Goal: Transaction & Acquisition: Purchase product/service

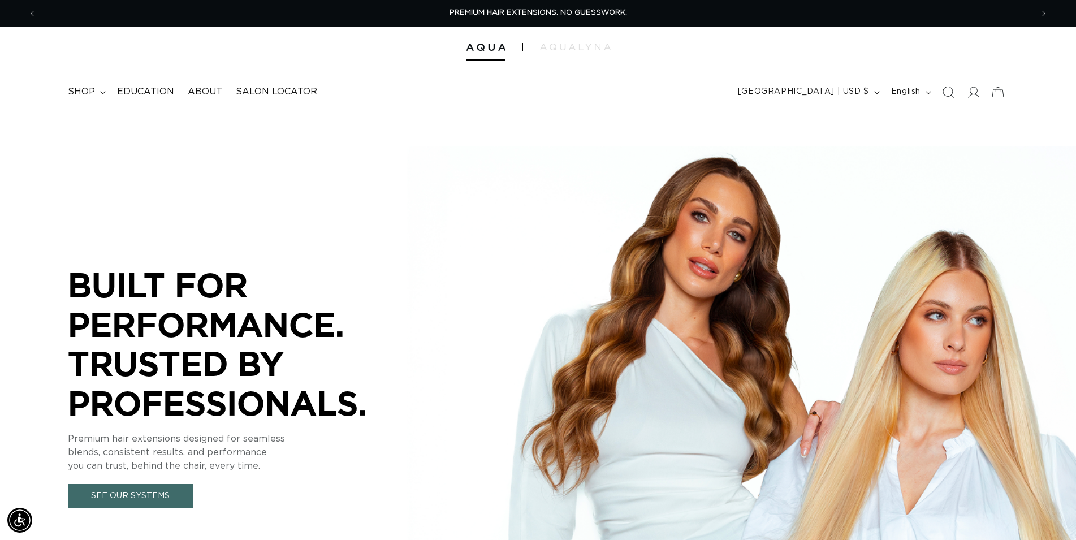
click at [948, 94] on icon "Search" at bounding box center [948, 92] width 12 height 12
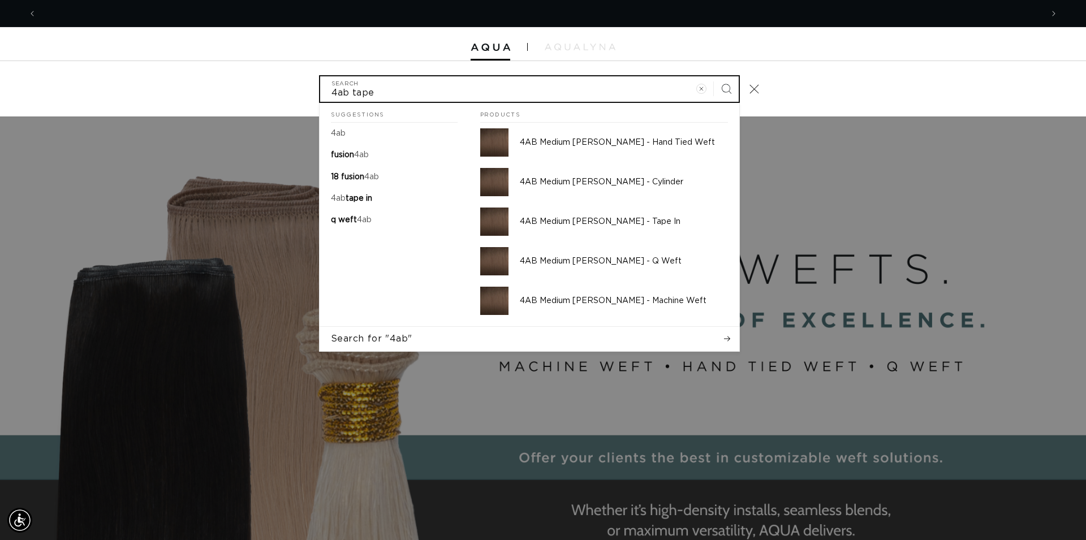
scroll to position [0, 2011]
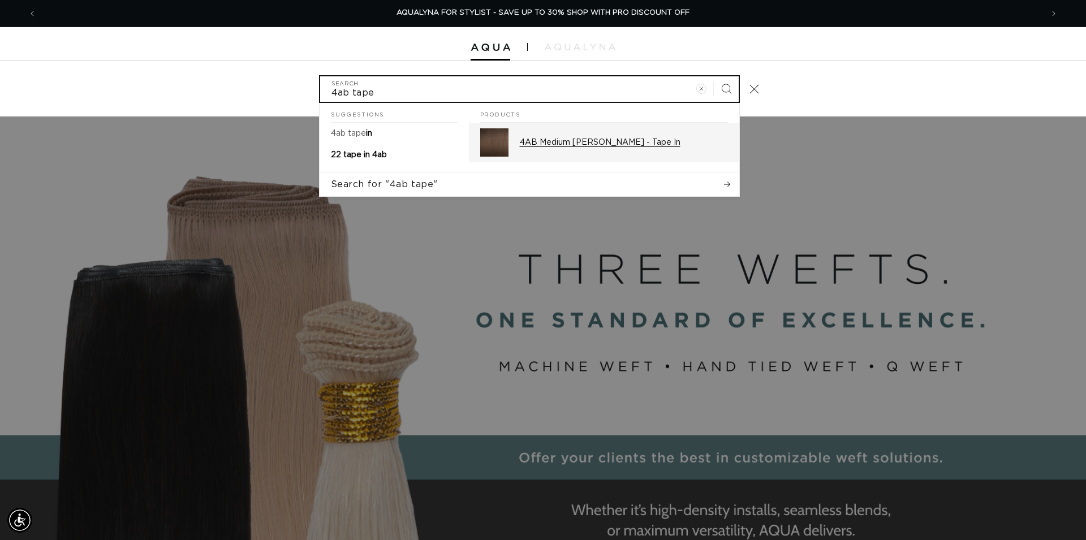
type input "4ab tape"
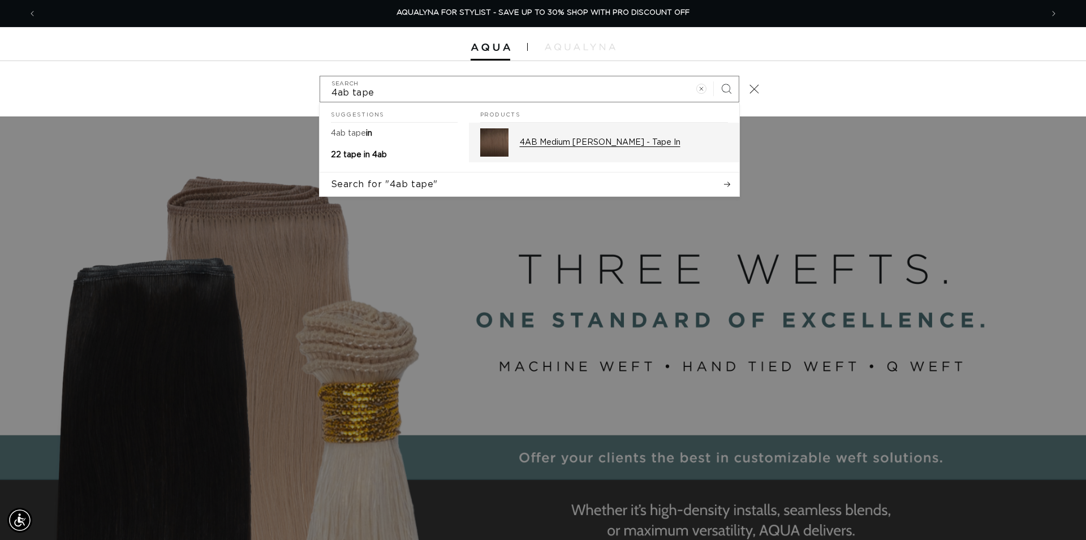
click at [638, 139] on p "4AB Medium [PERSON_NAME] - Tape In" at bounding box center [624, 142] width 208 height 10
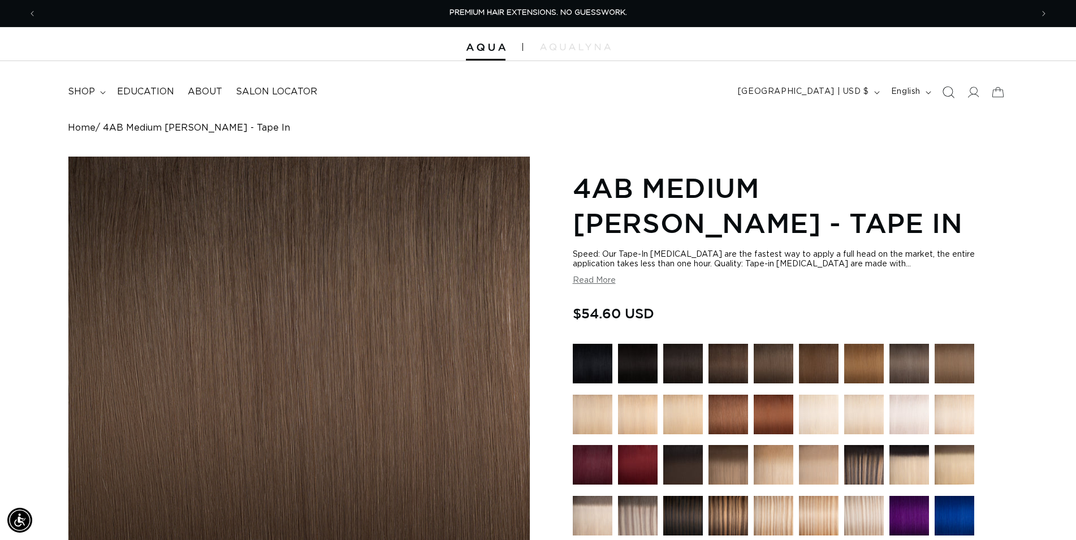
click at [950, 89] on icon "Search" at bounding box center [948, 92] width 12 height 12
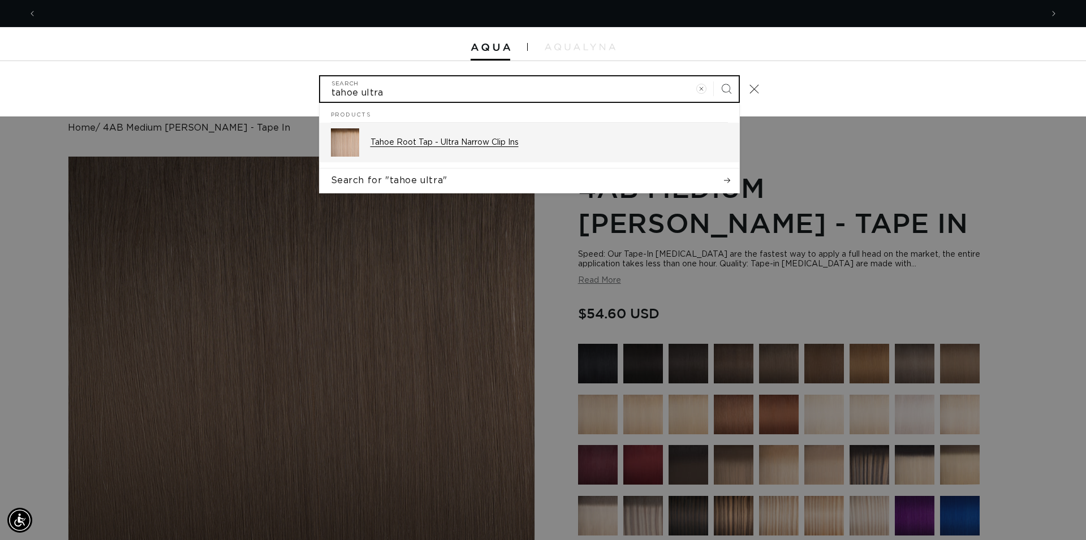
scroll to position [0, 2011]
type input "tahoe ultra"
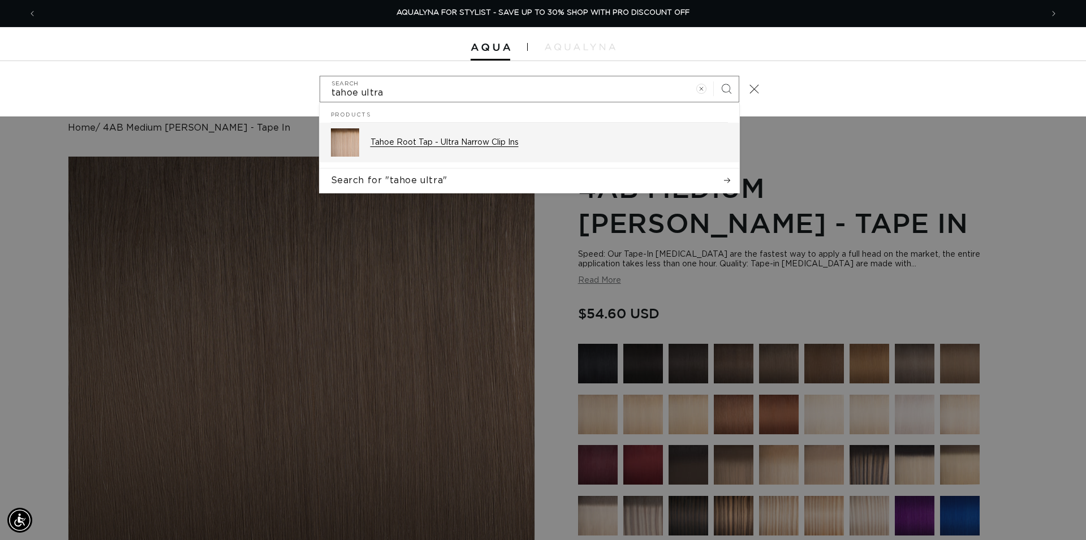
click at [502, 150] on div "Tahoe Root Tap - Ultra Narrow Clip Ins" at bounding box center [548, 142] width 357 height 28
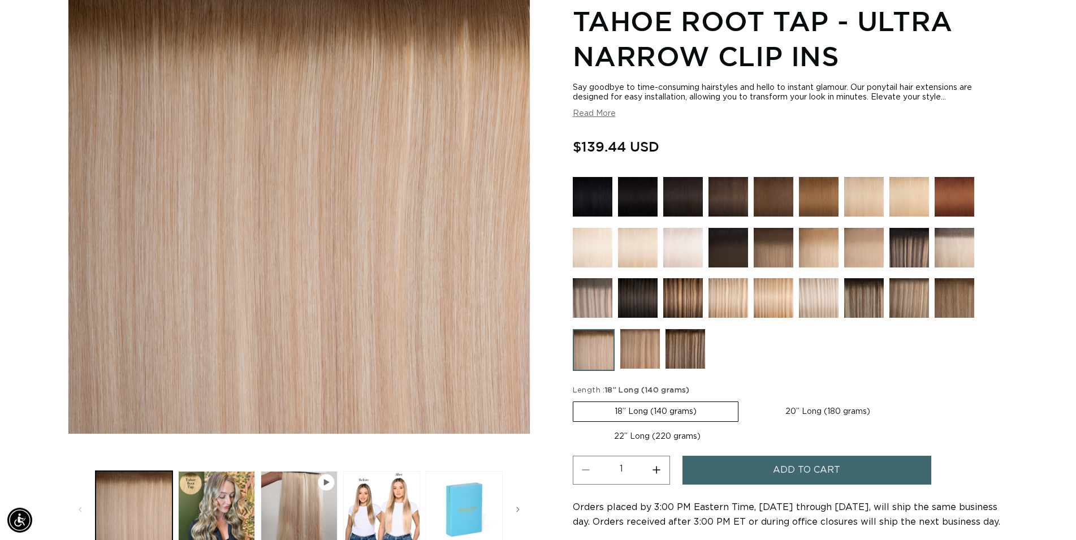
scroll to position [173, 0]
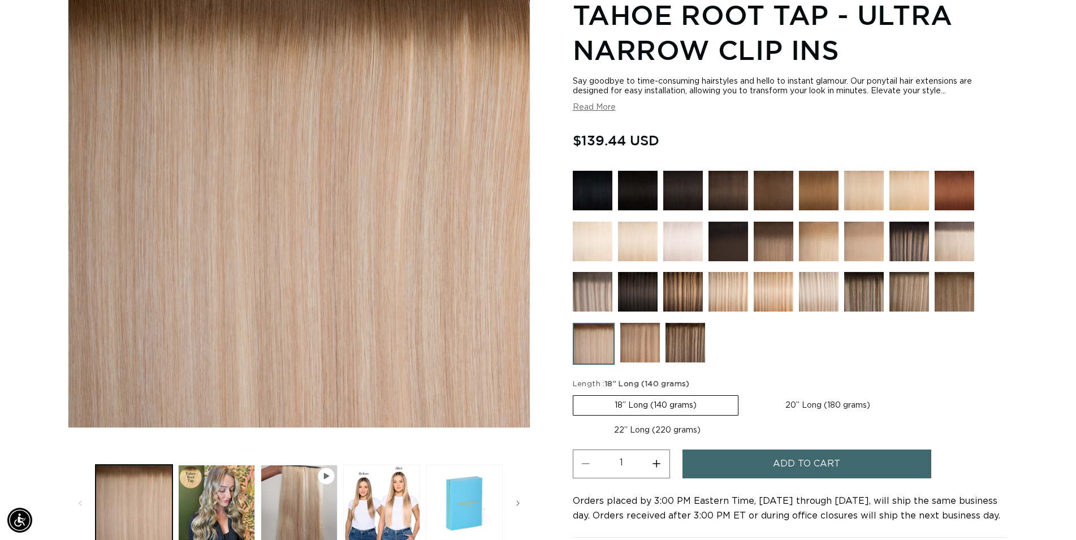
click at [808, 407] on label "20” Long (180 grams) Variant sold out or unavailable" at bounding box center [827, 405] width 167 height 19
click at [745, 394] on input "20” Long (180 grams) Variant sold out or unavailable" at bounding box center [744, 393] width 1 height 1
radio input "true"
click at [796, 467] on span "Add to cart" at bounding box center [806, 464] width 67 height 29
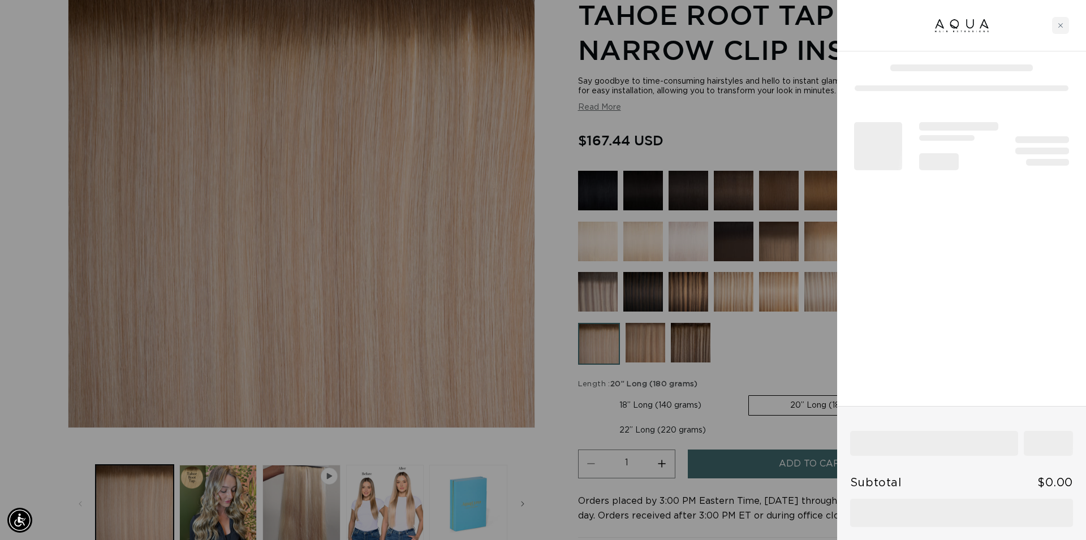
scroll to position [0, 2011]
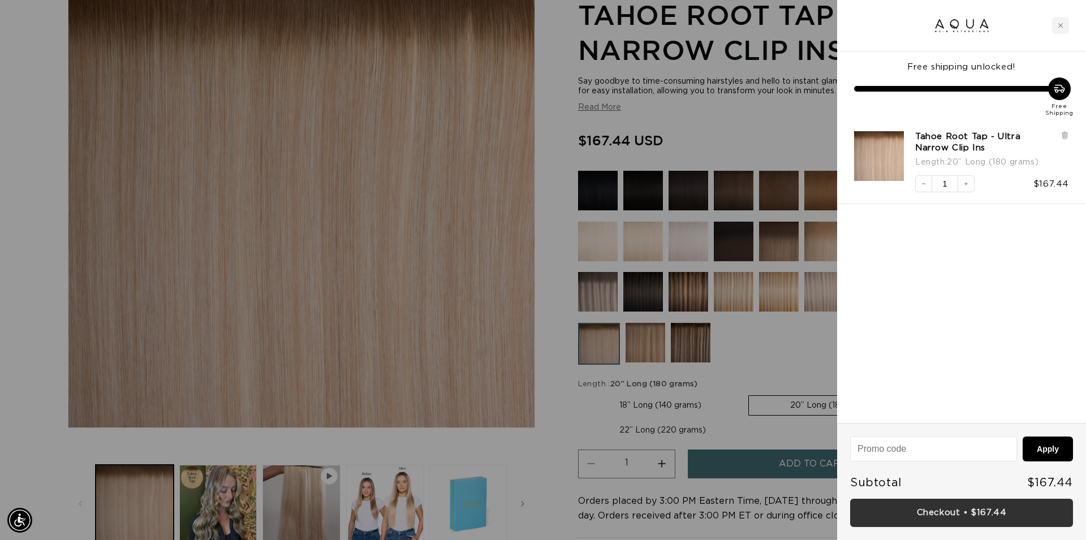
click at [960, 525] on link "Checkout • $167.44" at bounding box center [961, 513] width 223 height 29
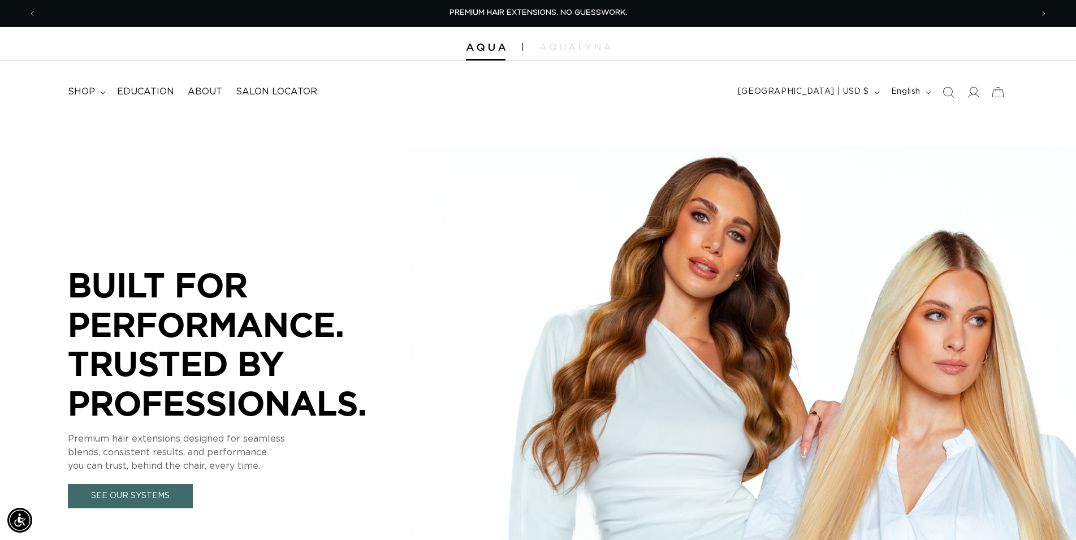
scroll to position [0, 1992]
